Goal: Information Seeking & Learning: Learn about a topic

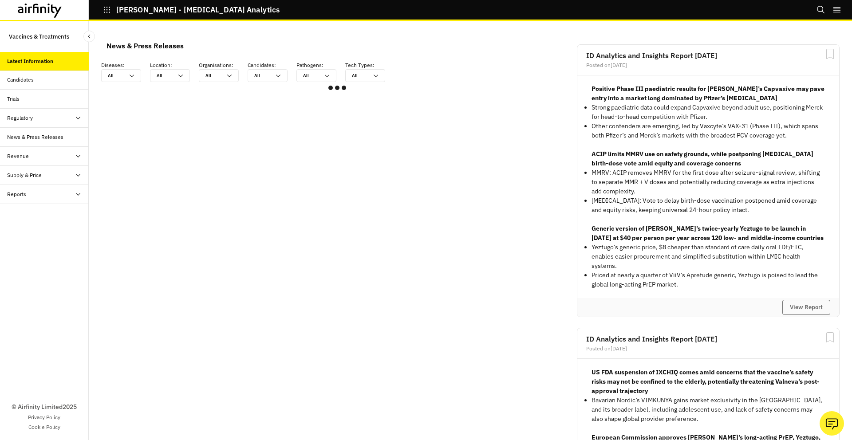
scroll to position [533, 266]
click at [51, 82] on div "Candidates" at bounding box center [48, 80] width 82 height 8
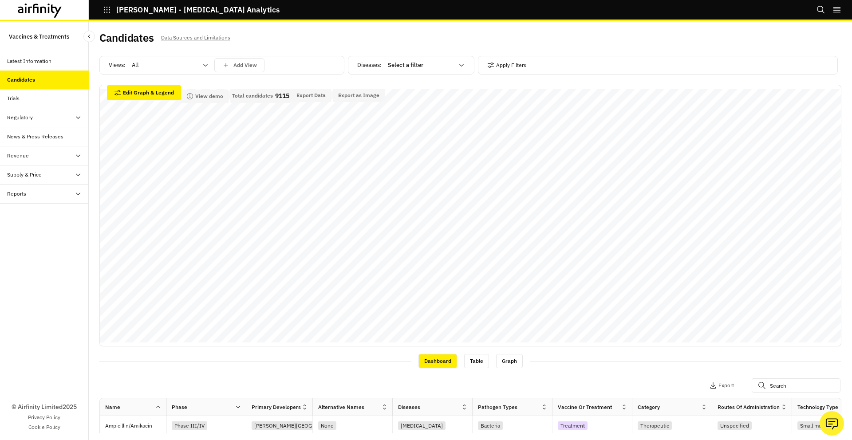
click at [50, 119] on div "Regulatory" at bounding box center [48, 118] width 82 height 8
click at [44, 161] on div "Revenue" at bounding box center [44, 155] width 89 height 19
click at [47, 170] on div "Supply & Price" at bounding box center [44, 175] width 89 height 19
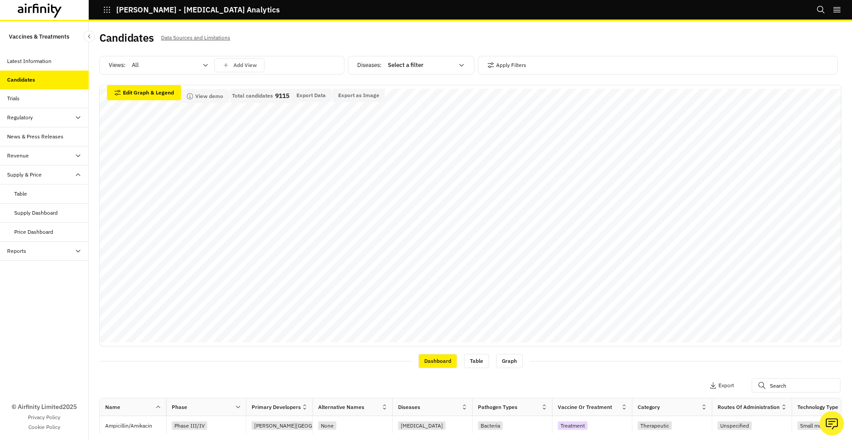
click at [47, 171] on div "Supply & Price" at bounding box center [48, 175] width 82 height 8
click at [44, 13] on icon at bounding box center [40, 11] width 44 height 14
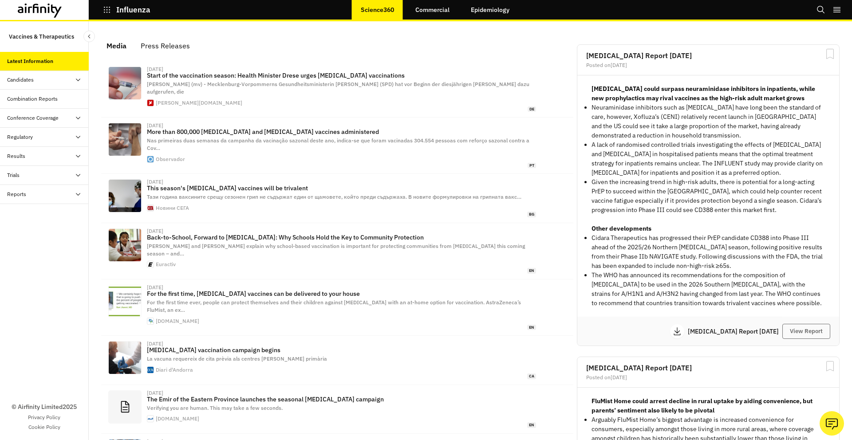
scroll to position [554, 266]
click at [49, 139] on div "Regulatory" at bounding box center [48, 137] width 82 height 8
click at [47, 152] on div "Results" at bounding box center [48, 156] width 82 height 8
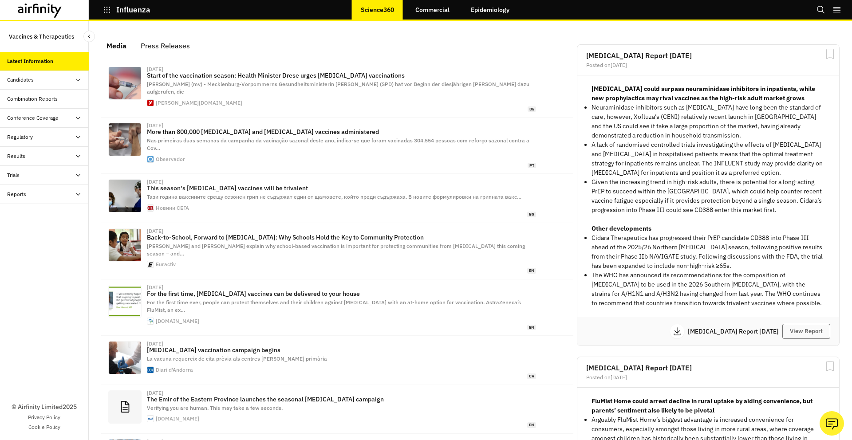
click at [52, 79] on div "Candidates" at bounding box center [48, 80] width 82 height 8
click at [51, 103] on div "Dashboard" at bounding box center [51, 99] width 75 height 8
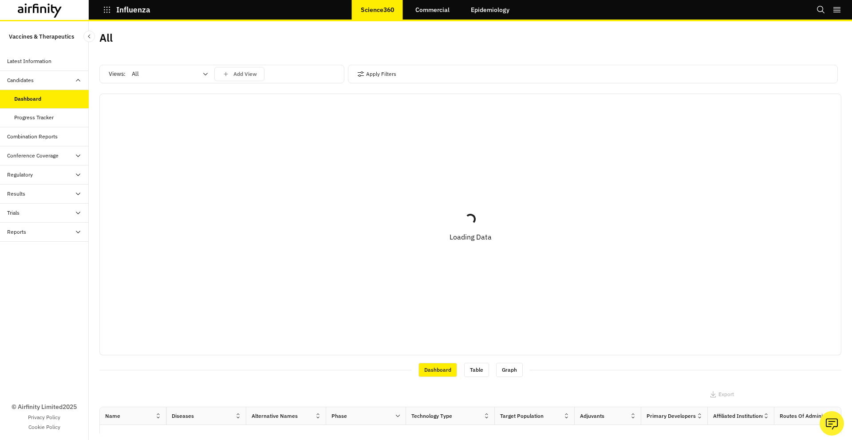
click at [40, 4] on icon at bounding box center [40, 11] width 44 height 14
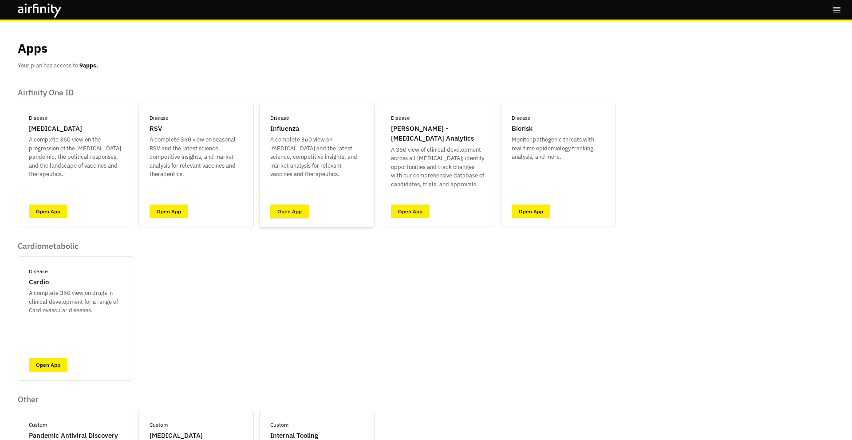
click at [279, 213] on link "Open App" at bounding box center [289, 212] width 39 height 14
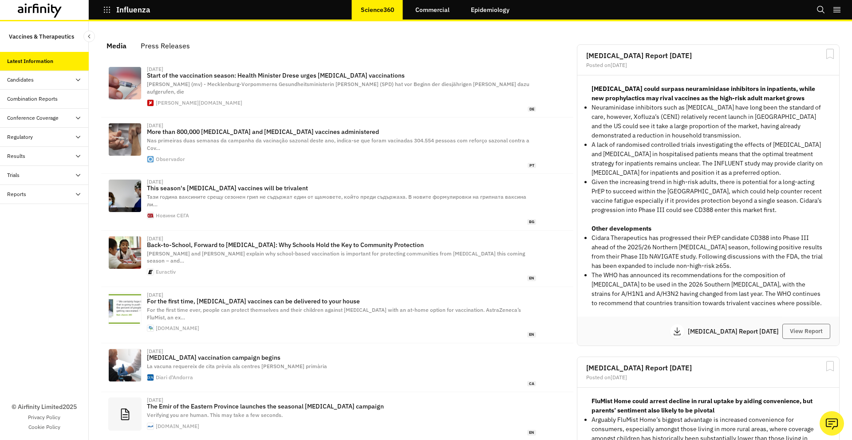
scroll to position [554, 266]
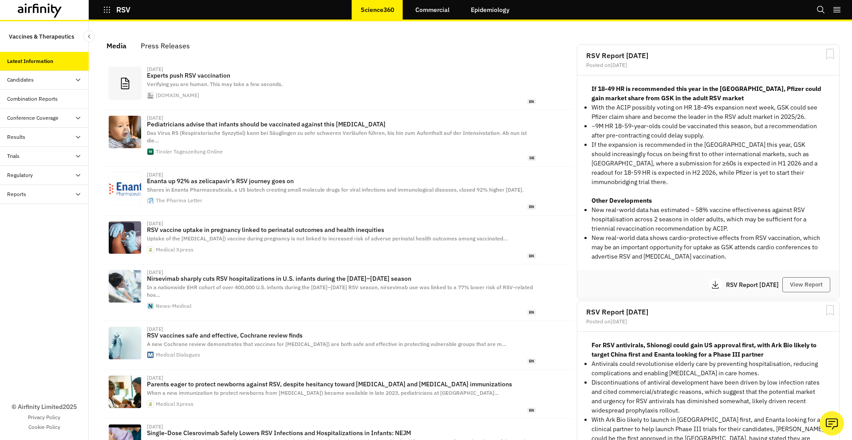
scroll to position [554, 266]
click at [71, 135] on div "Results" at bounding box center [48, 137] width 82 height 8
click at [70, 117] on div "Conference Coverage" at bounding box center [48, 118] width 82 height 8
click at [53, 6] on icon at bounding box center [56, 10] width 11 height 13
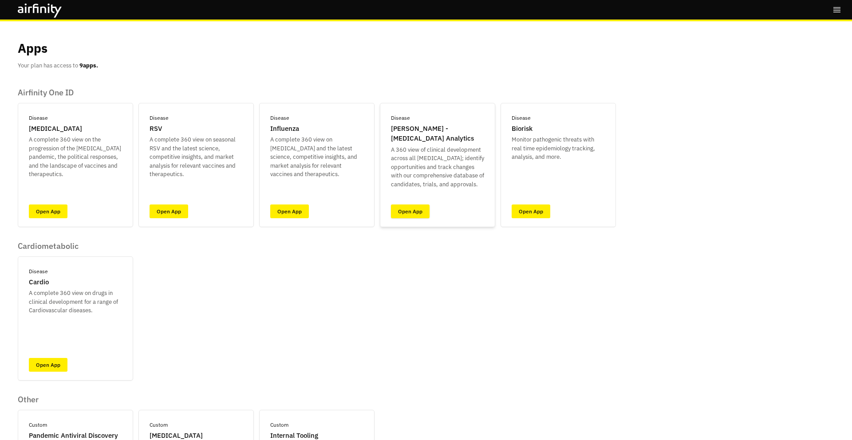
click at [417, 210] on link "Open App" at bounding box center [410, 212] width 39 height 14
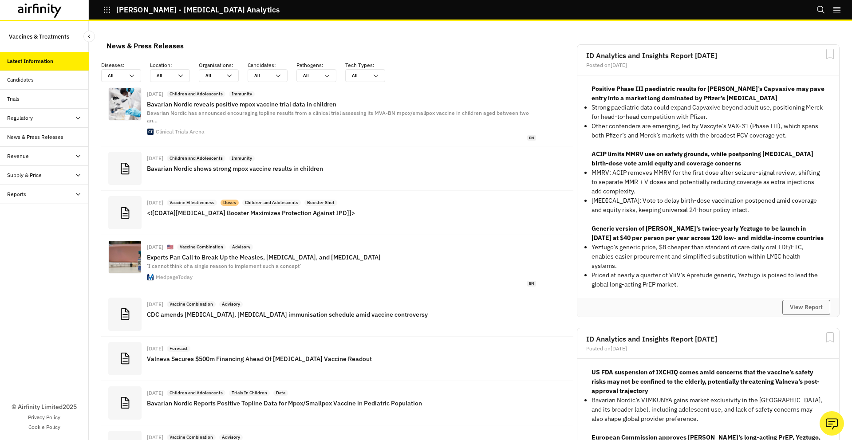
scroll to position [655, 266]
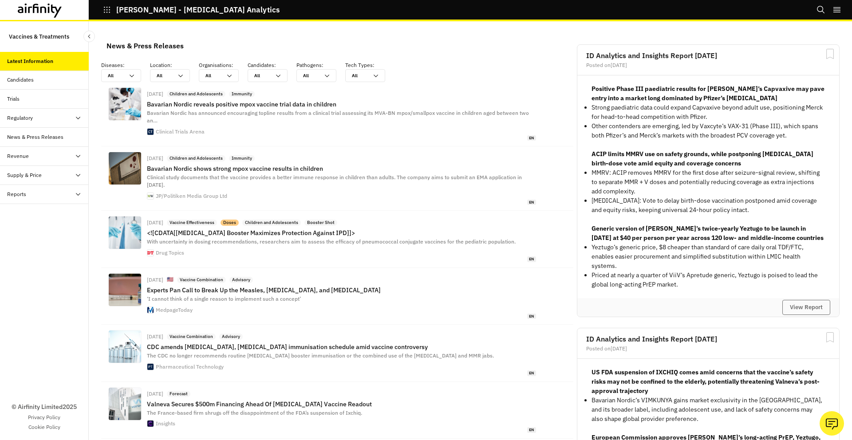
click at [35, 6] on icon at bounding box center [40, 11] width 44 height 14
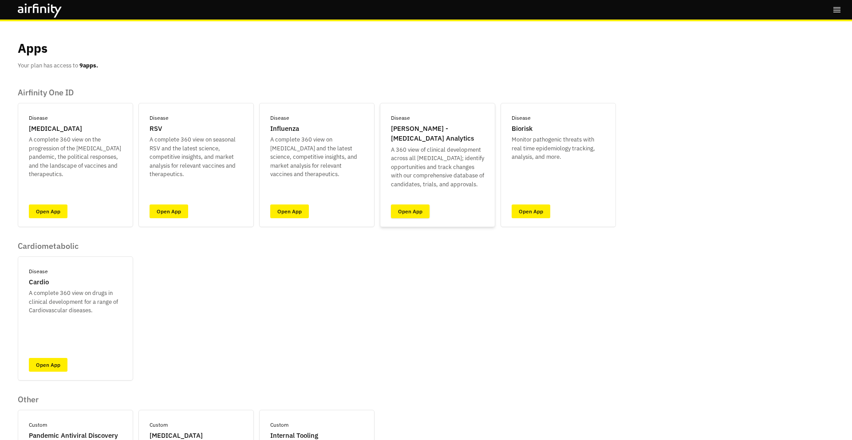
click at [414, 212] on link "Open App" at bounding box center [410, 212] width 39 height 14
click at [515, 210] on link "Open App" at bounding box center [531, 212] width 39 height 14
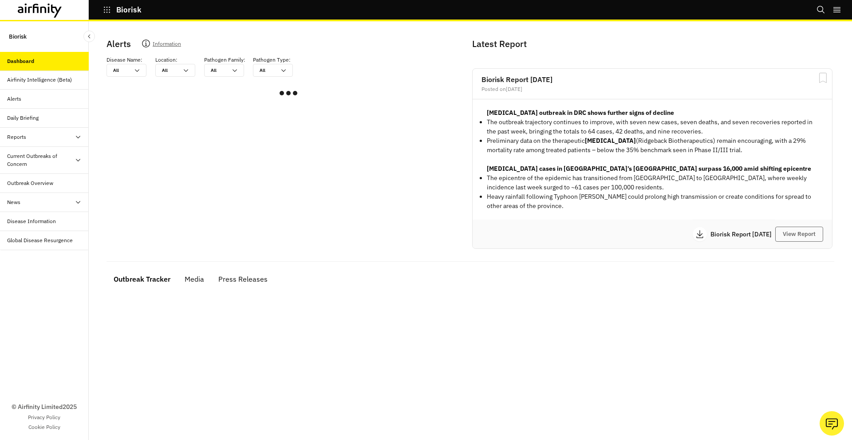
click at [59, 170] on div "Current Outbreaks of Concern" at bounding box center [44, 160] width 89 height 27
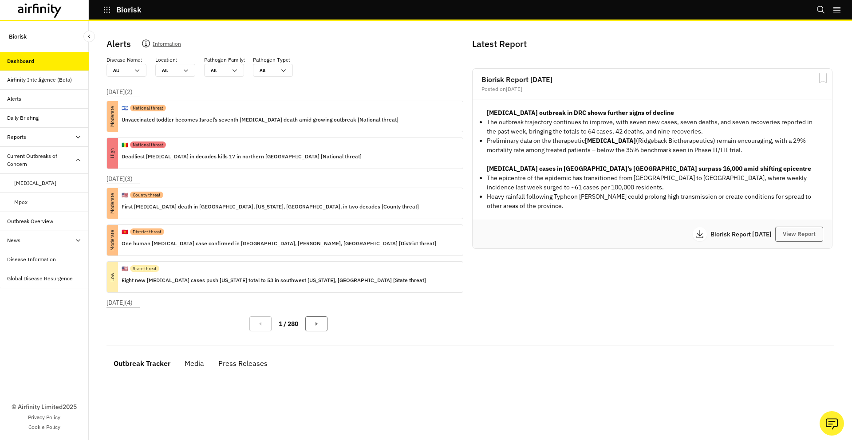
click at [51, 202] on div "Mpox" at bounding box center [51, 202] width 75 height 8
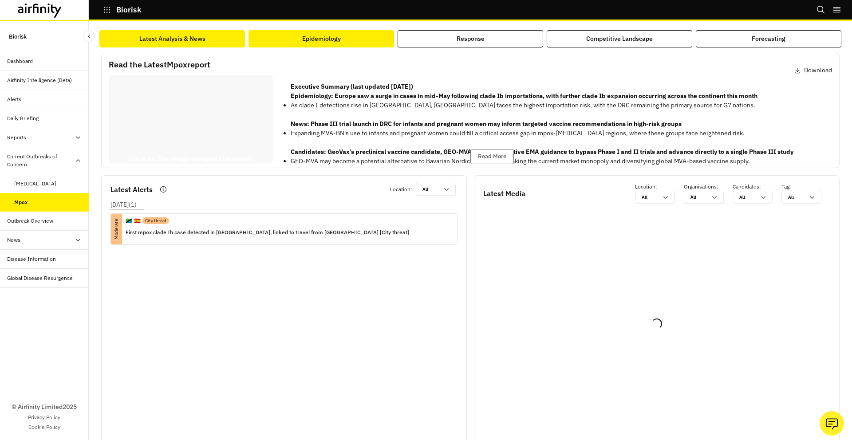
click at [347, 35] on button "Epidemiology" at bounding box center [322, 38] width 146 height 17
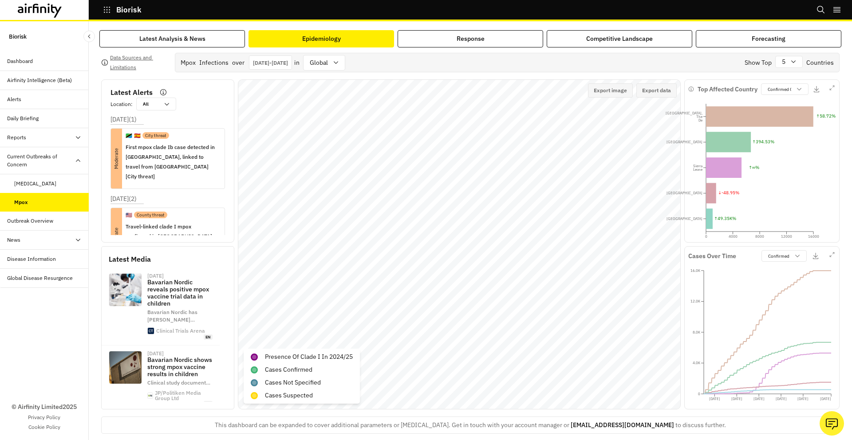
click at [51, 4] on icon at bounding box center [40, 11] width 44 height 14
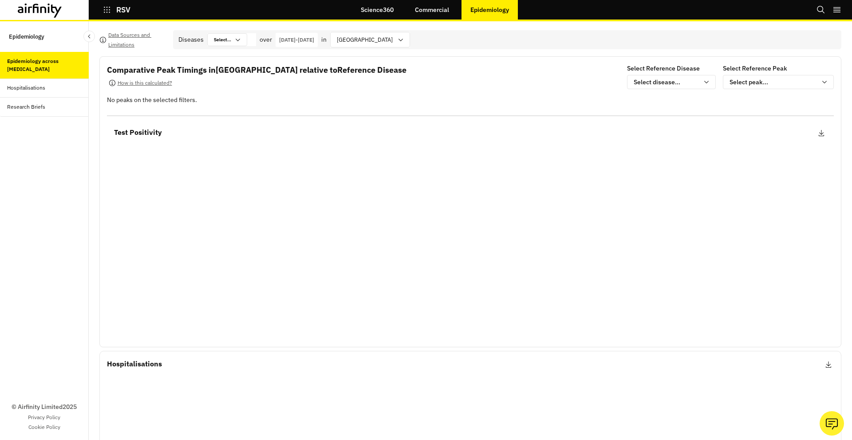
click at [64, 100] on div "Research Briefs" at bounding box center [44, 107] width 89 height 19
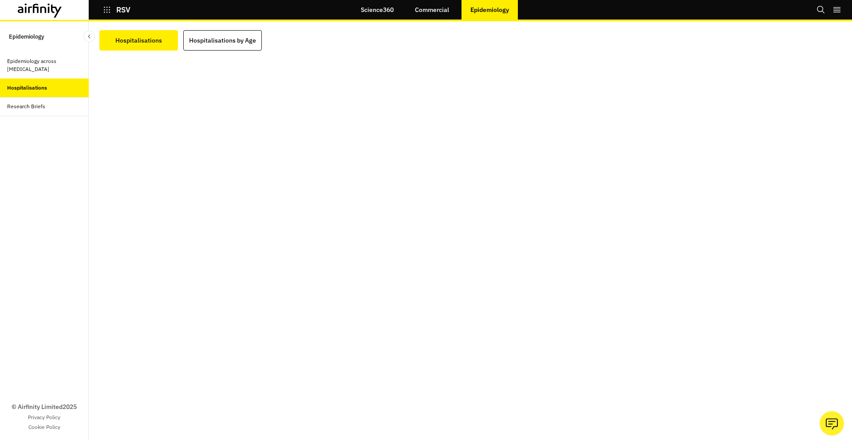
click at [34, 12] on icon at bounding box center [36, 8] width 6 height 9
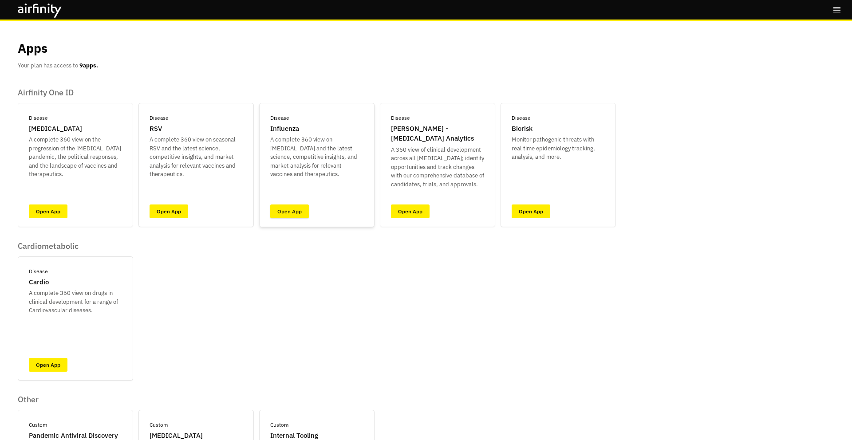
click at [288, 211] on link "Open App" at bounding box center [289, 212] width 39 height 14
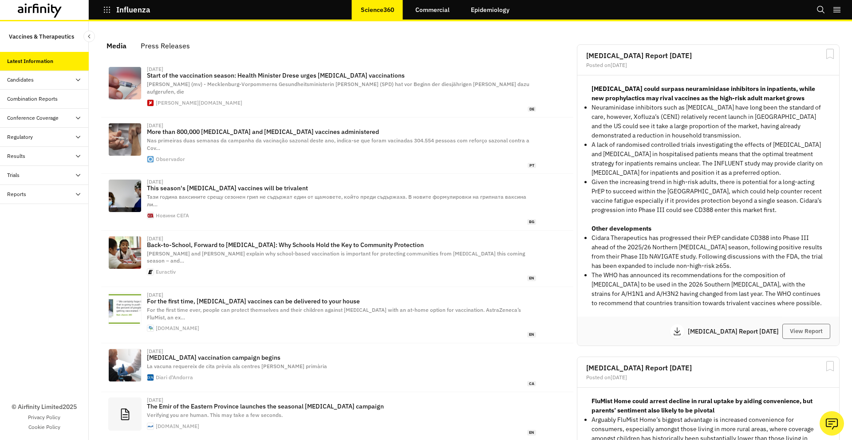
scroll to position [554, 266]
click at [48, 138] on div "Regulatory" at bounding box center [48, 137] width 82 height 8
click at [44, 173] on div "Map" at bounding box center [51, 175] width 75 height 8
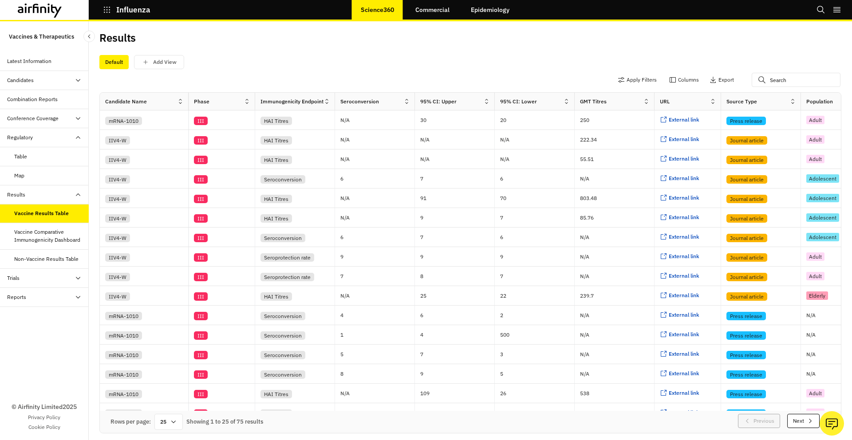
click at [52, 181] on div "Map" at bounding box center [44, 175] width 89 height 19
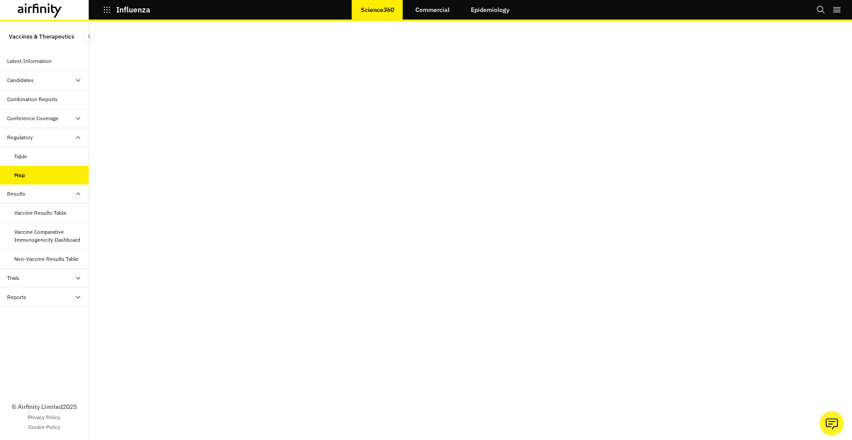
click at [57, 277] on div "Trials" at bounding box center [48, 278] width 82 height 8
click at [55, 293] on div "All Data" at bounding box center [44, 297] width 89 height 19
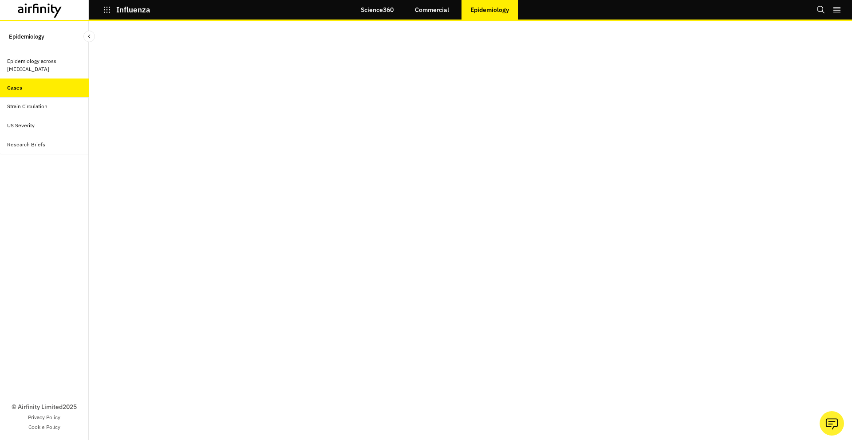
scroll to position [18, 0]
